Goal: Task Accomplishment & Management: Manage account settings

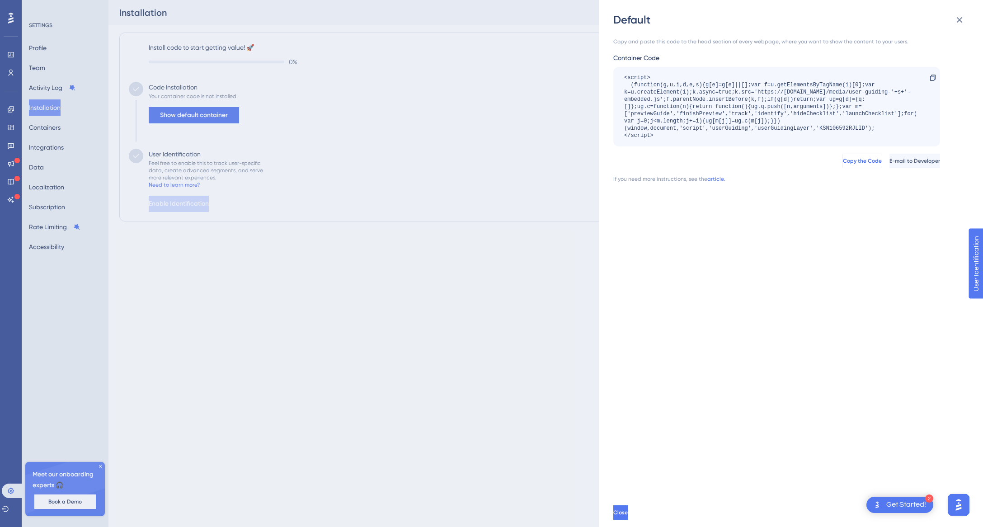
click at [843, 161] on span "Copy the Code" at bounding box center [862, 160] width 39 height 7
click at [843, 160] on span "Copy the Code" at bounding box center [862, 160] width 39 height 7
click at [46, 68] on div "Default Copy and paste this code to the head section of every webpage, where yo…" at bounding box center [491, 263] width 983 height 527
click at [41, 69] on div "Default Copy and paste this code to the head section of every webpage, where yo…" at bounding box center [491, 263] width 983 height 527
click at [46, 64] on div "Default Copy and paste this code to the head section of every webpage, where yo…" at bounding box center [491, 263] width 983 height 527
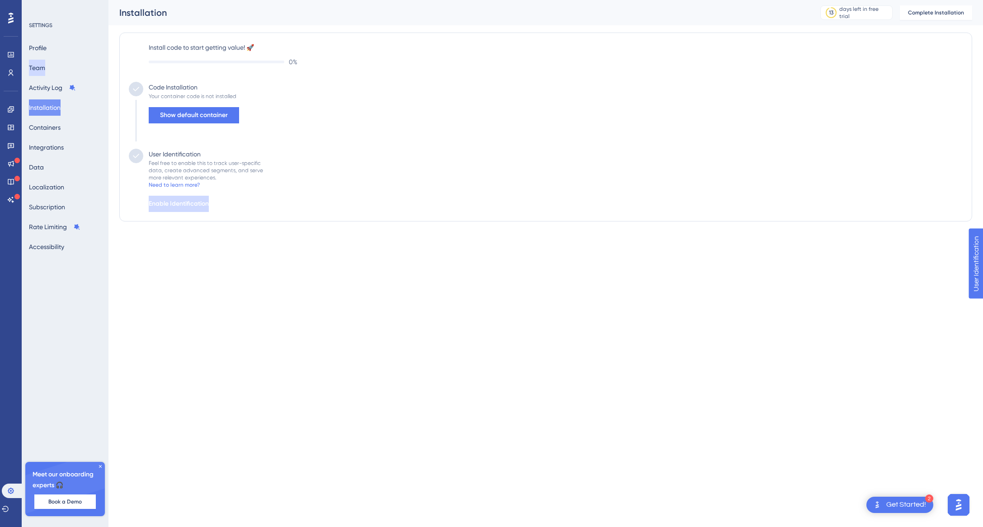
click at [44, 68] on button "Team" at bounding box center [37, 68] width 16 height 16
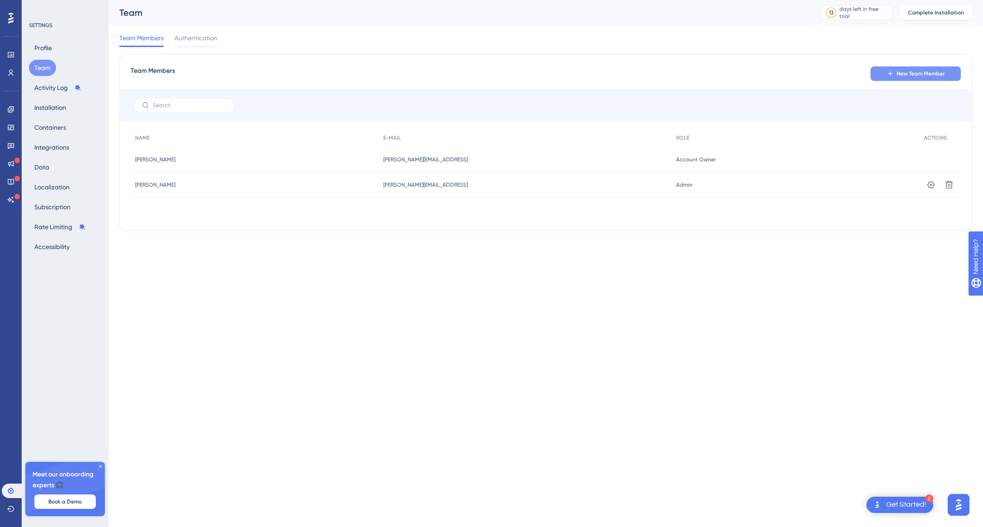
click at [899, 68] on button "New Team Member" at bounding box center [916, 73] width 90 height 14
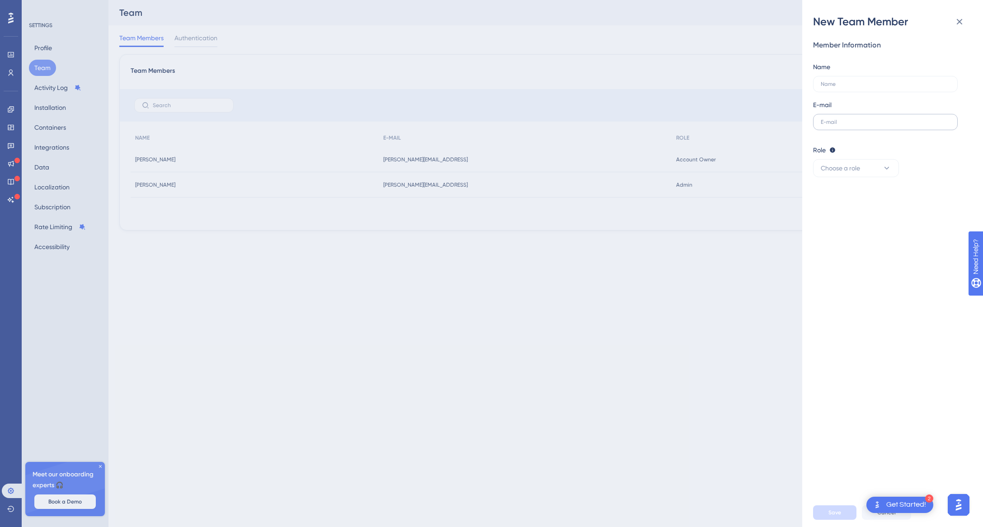
click at [833, 115] on label at bounding box center [885, 122] width 145 height 16
click at [833, 119] on input "text" at bounding box center [885, 122] width 129 height 6
click at [874, 127] on label at bounding box center [885, 122] width 145 height 16
click at [874, 125] on input "text" at bounding box center [884, 122] width 126 height 6
paste input "quang.van@c0x12c.com"
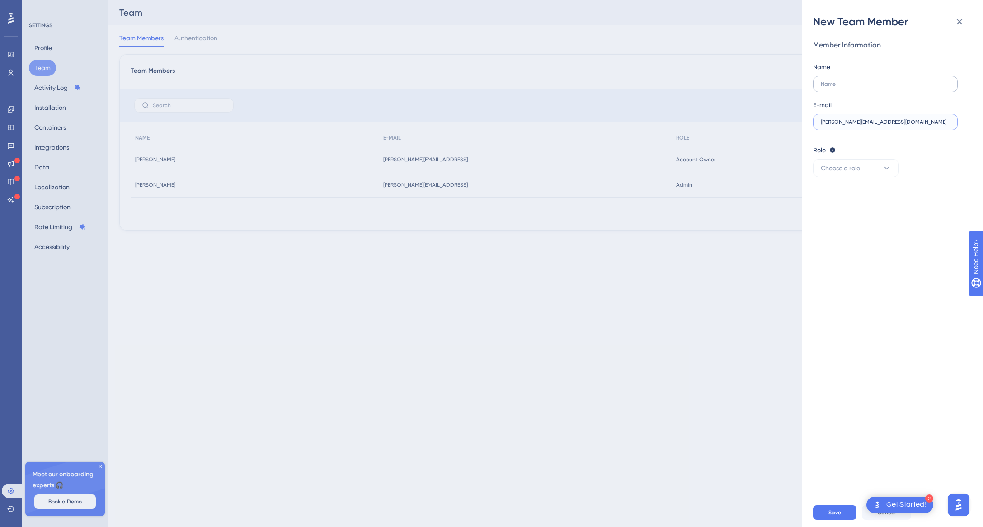
type input "quang.van@c0x12c.com"
click at [856, 82] on input "text" at bounding box center [884, 84] width 126 height 6
type input "Quang Van"
click at [867, 179] on div "Member Information Name Quang Van E-mail quang.van@c0x12c.com Role Editor: Crea…" at bounding box center [896, 263] width 166 height 469
click at [867, 172] on button "Choose a role" at bounding box center [856, 168] width 86 height 18
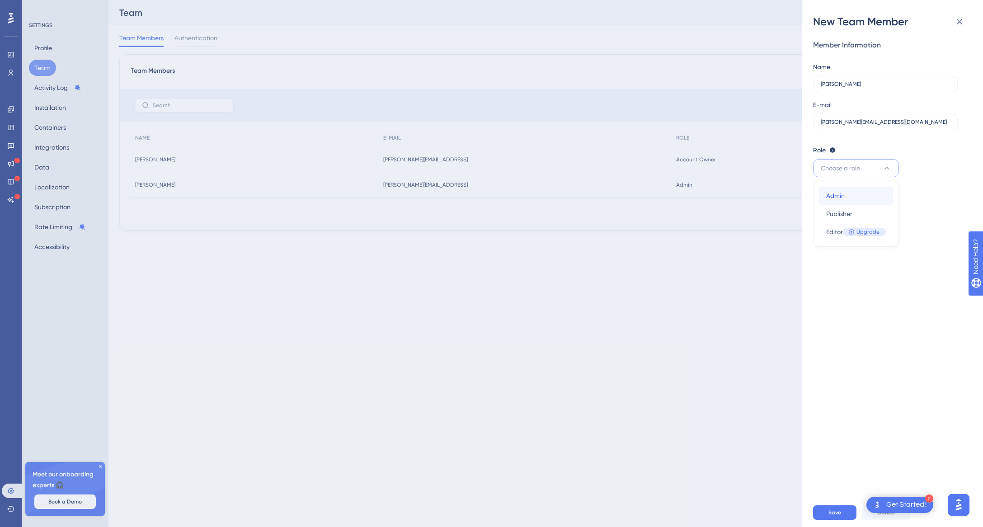
click at [848, 193] on div "Admin Admin" at bounding box center [856, 196] width 60 height 18
click at [837, 513] on span "Save" at bounding box center [835, 512] width 13 height 7
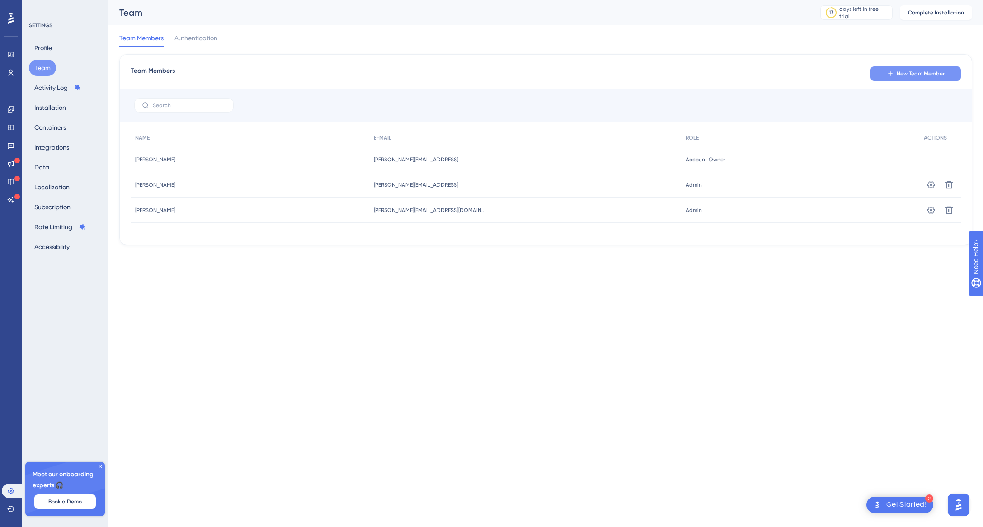
click at [922, 71] on span "New Team Member" at bounding box center [921, 73] width 48 height 7
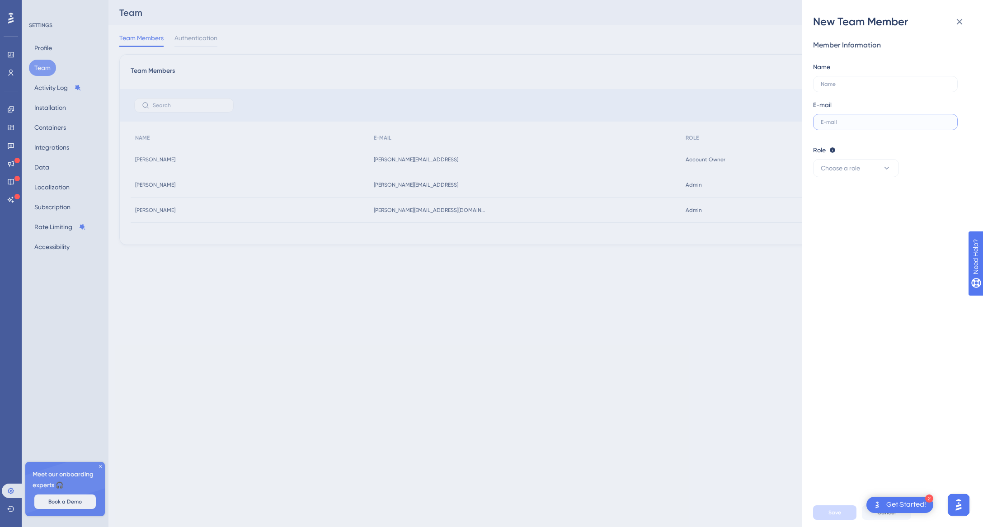
click at [848, 119] on input "text" at bounding box center [885, 122] width 129 height 6
paste input "thuc.doanh.pham@c0x12c.com"
type input "thuc.doanh.pham@c0x12c.com"
click at [840, 84] on input "text" at bounding box center [885, 84] width 129 height 6
type input "Thuc Pham"
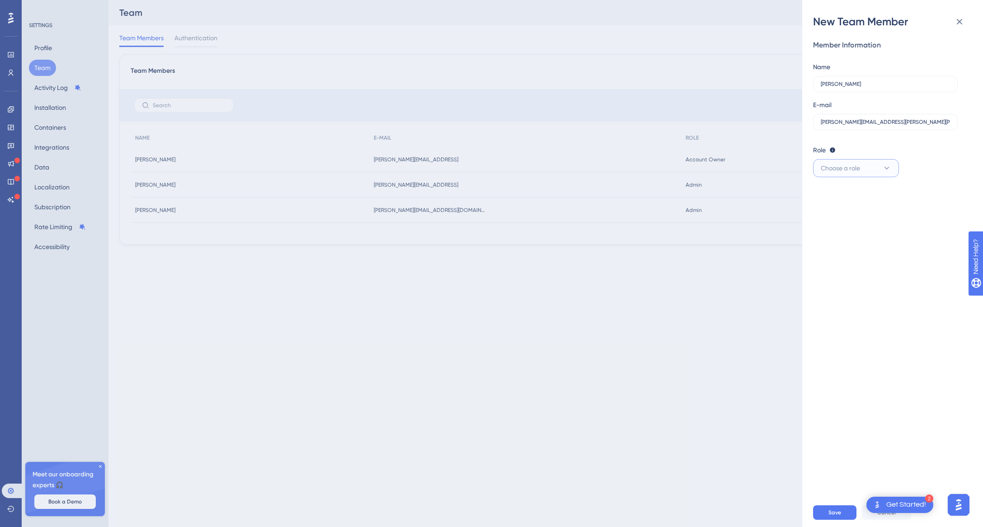
click at [893, 162] on button "Choose a role" at bounding box center [856, 168] width 86 height 18
click at [857, 200] on div "Admin Admin" at bounding box center [856, 196] width 60 height 18
click at [829, 512] on span "Save" at bounding box center [835, 512] width 13 height 7
